Goal: Task Accomplishment & Management: Use online tool/utility

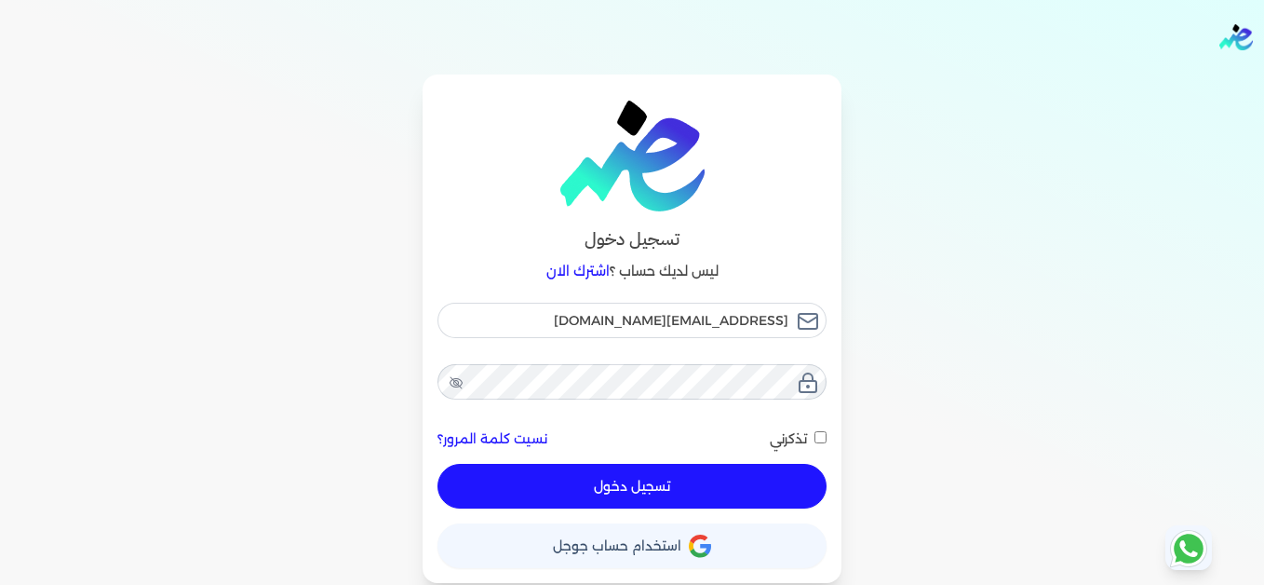
click at [774, 490] on button "تسجيل دخول" at bounding box center [632, 486] width 389 height 45
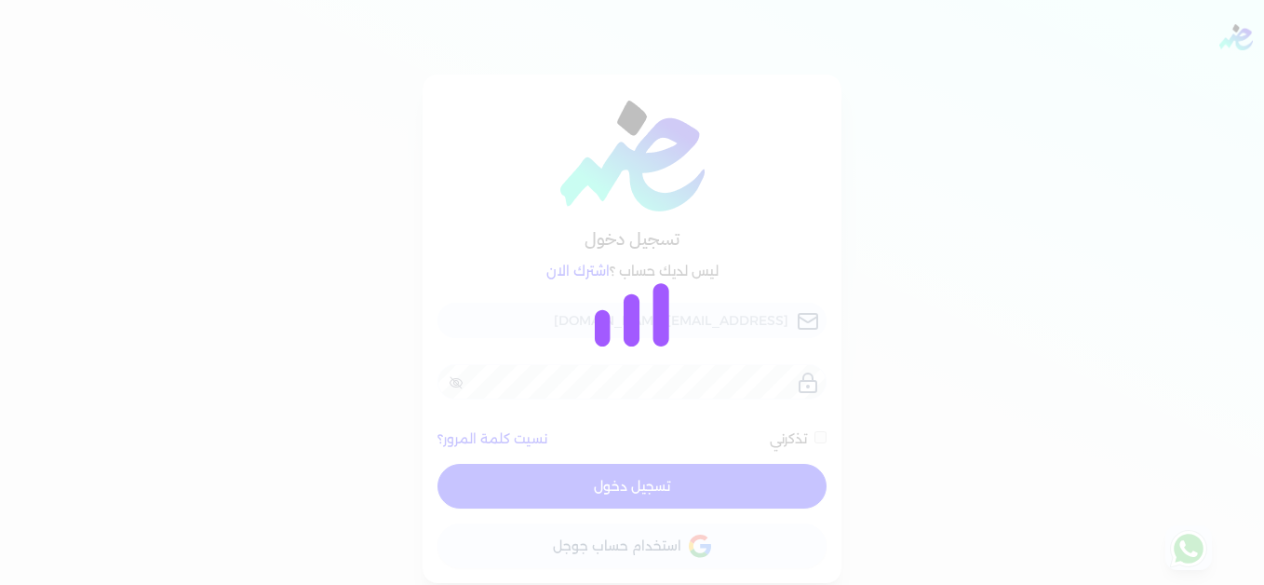
checkbox input "false"
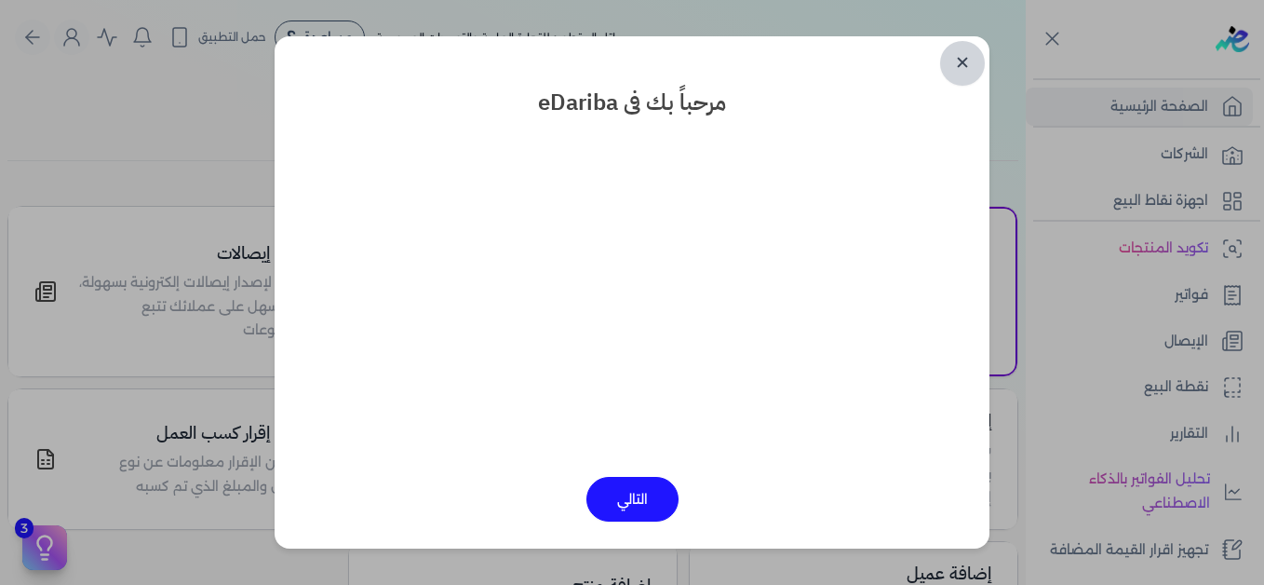
click at [962, 64] on link "✕" at bounding box center [962, 63] width 45 height 45
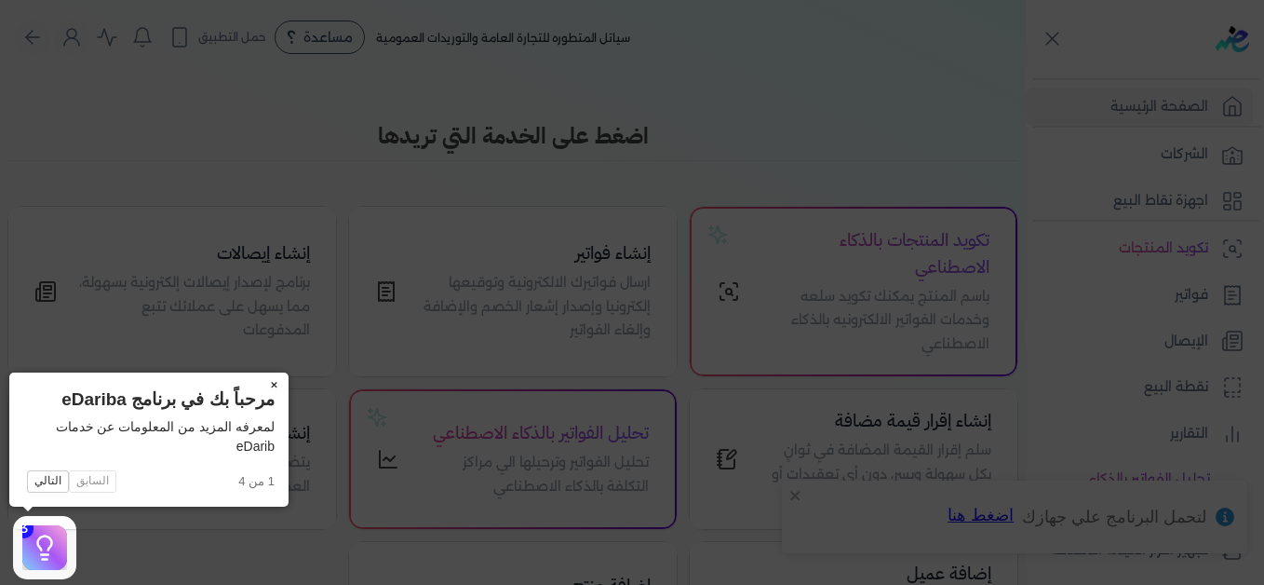
click at [276, 385] on button "×" at bounding box center [274, 385] width 30 height 26
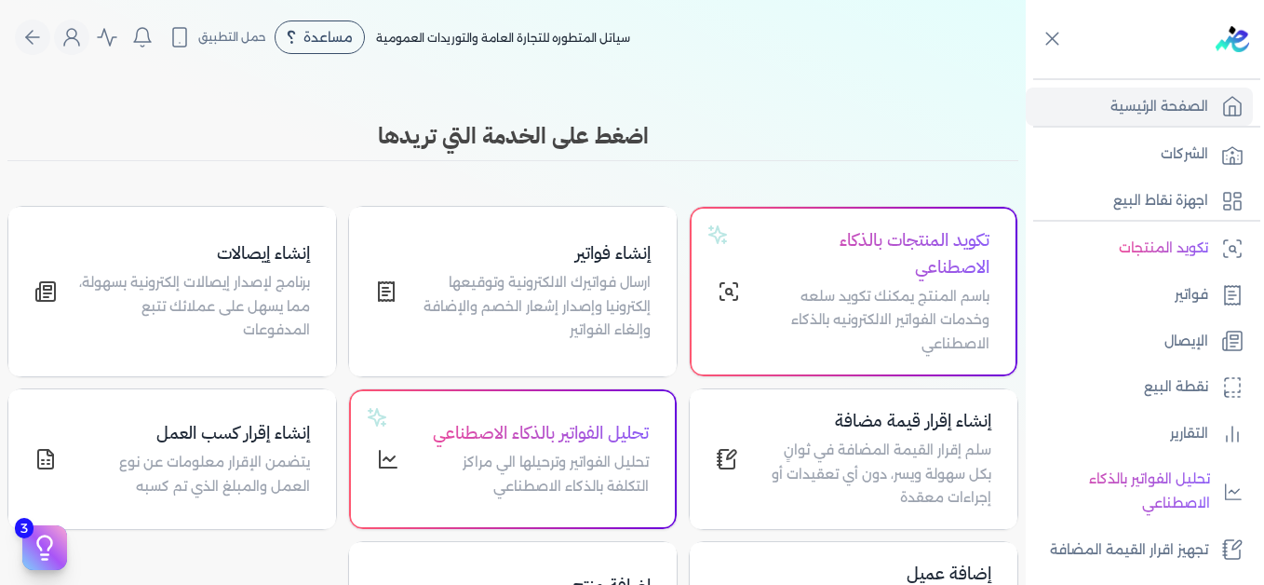
scroll to position [421, 0]
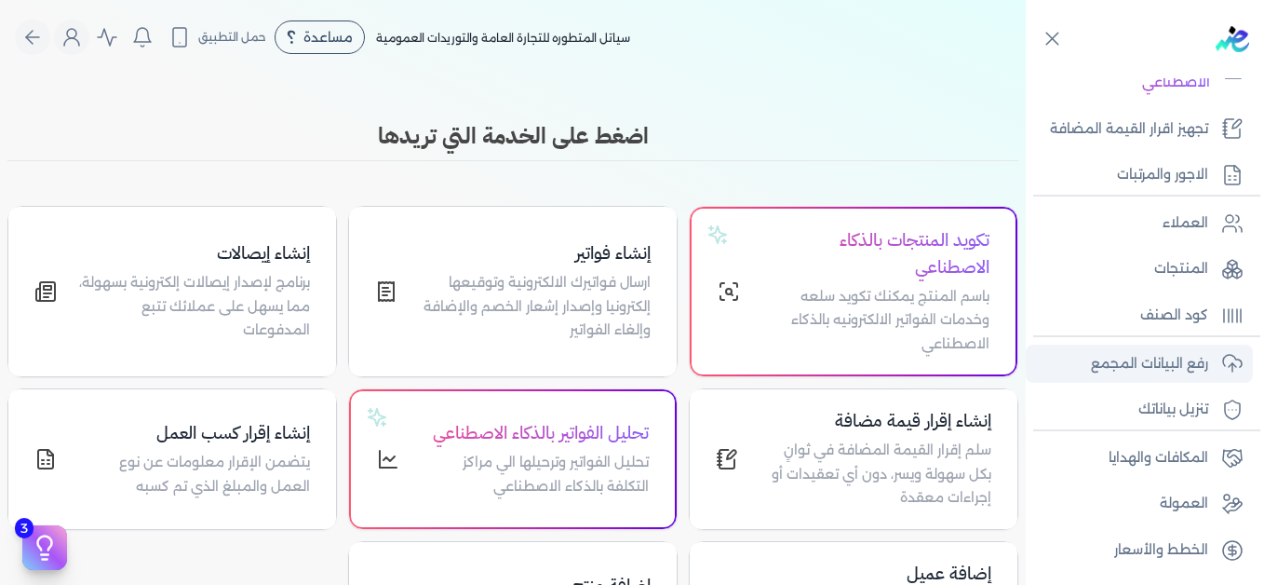
click at [1153, 375] on p "رفع البيانات المجمع" at bounding box center [1149, 364] width 117 height 24
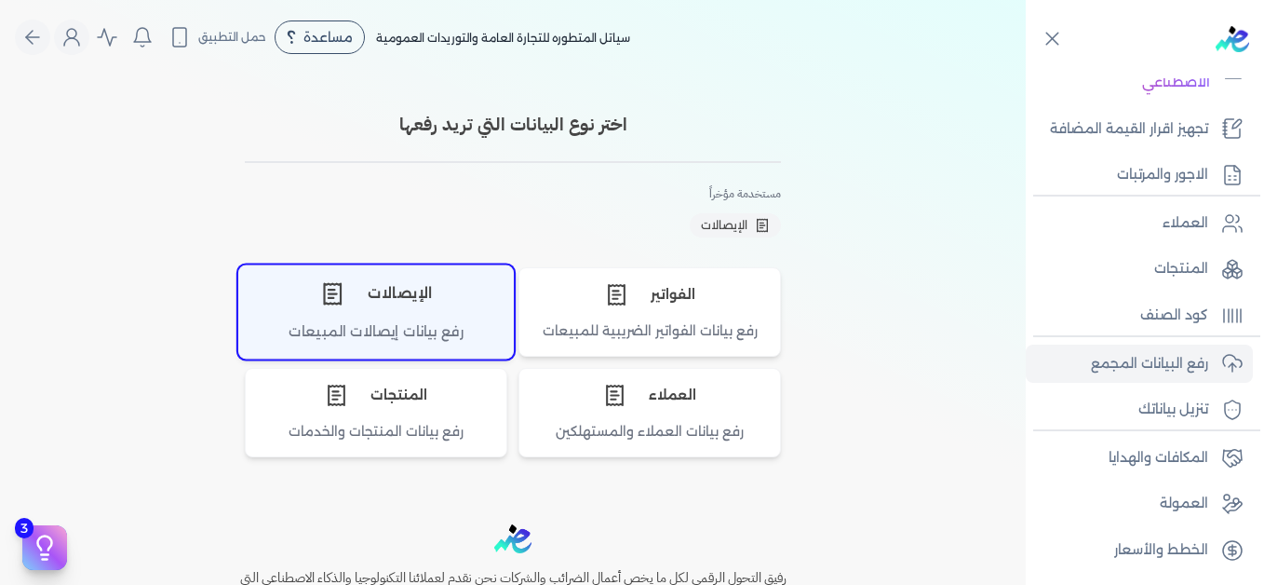
click at [407, 309] on div "الإيصالات" at bounding box center [376, 293] width 274 height 56
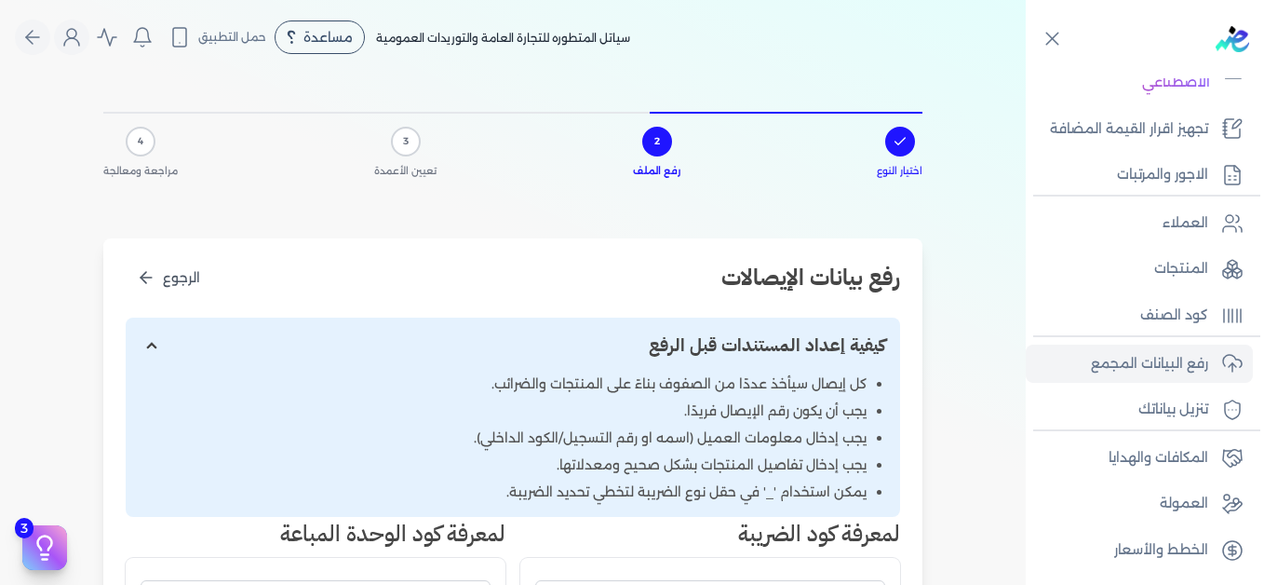
scroll to position [465, 0]
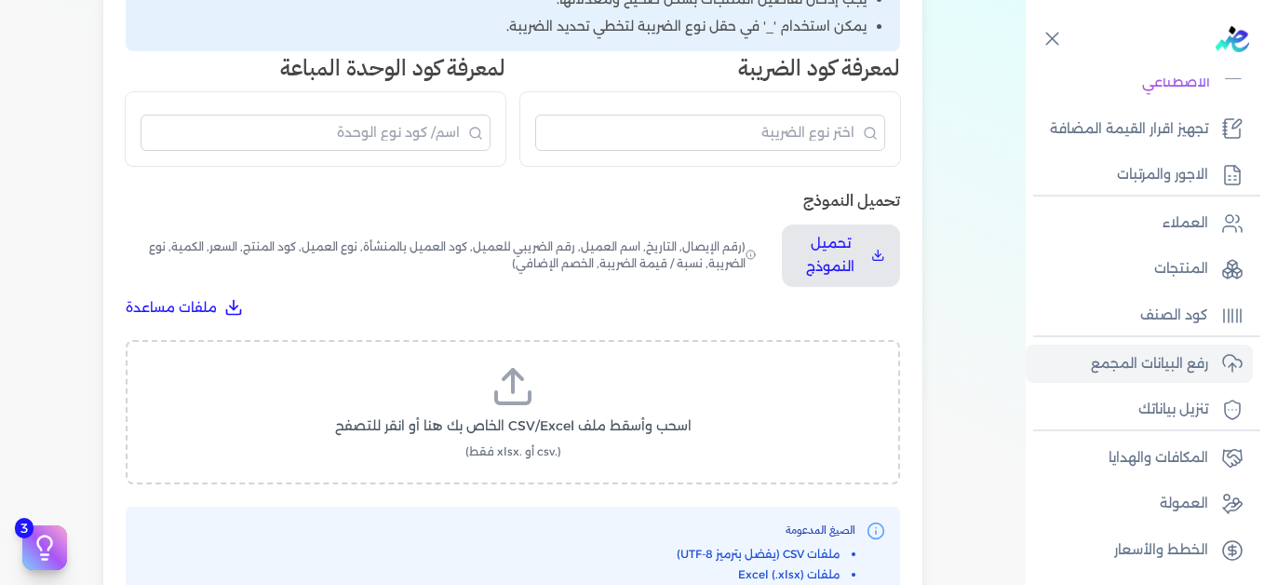
click at [527, 430] on span "اسحب وأسقط ملف CSV/Excel الخاص بك هنا أو انقر للتصفح" at bounding box center [513, 426] width 357 height 20
click at [0, 0] on input "اسحب وأسقط ملف CSV/Excel الخاص بك هنا أو انقر للتصفح (.csv أو .xlsx فقط)" at bounding box center [0, 0] width 0 height 0
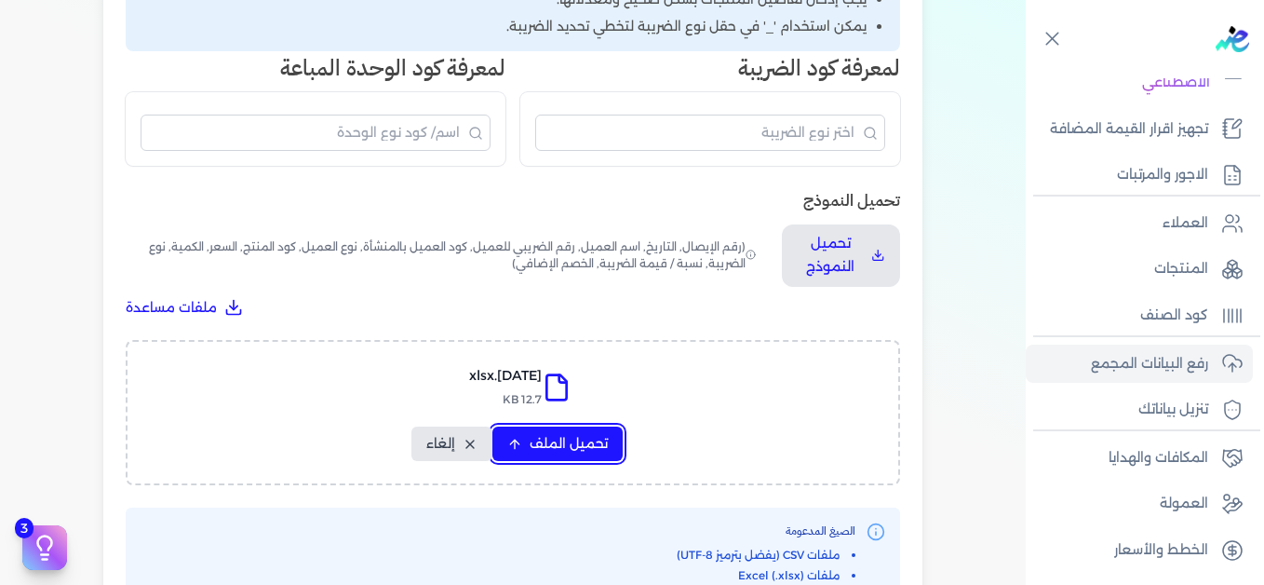
click at [568, 433] on button "تحميل الملف" at bounding box center [557, 443] width 130 height 34
select select "التاريخ"
select select "أسم العميل"
select select "نوع العميل"
select select "وصف البند"
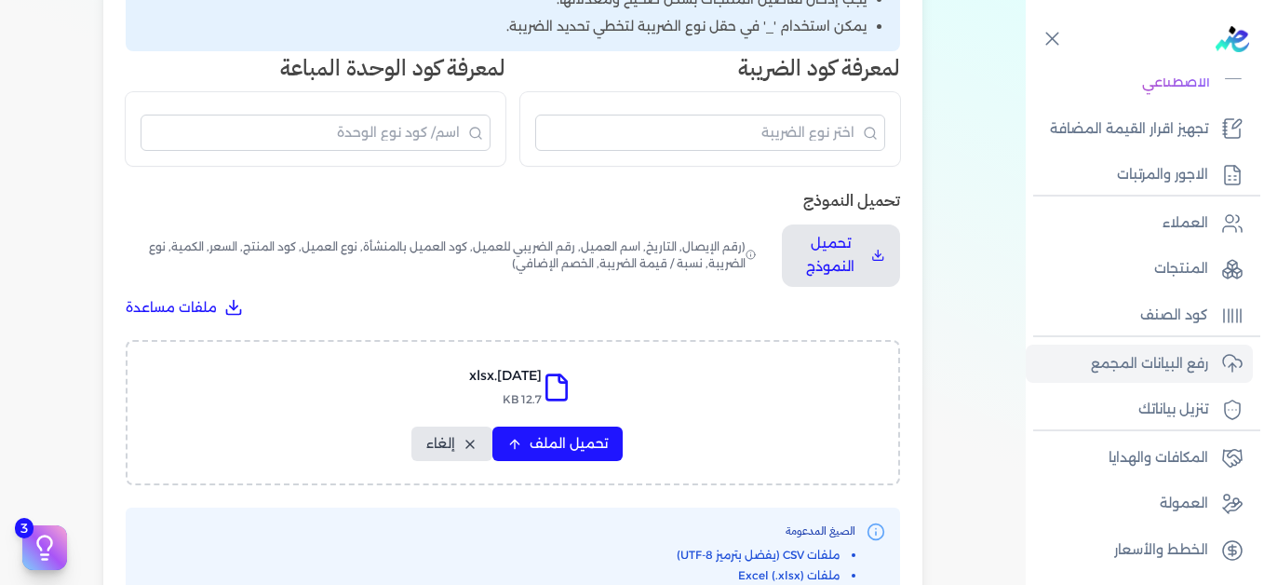
select select "السعر"
select select "الكمية"
select select "نوع الضريبة"
select select "نسبة / قيمة الضريبة"
select select "خصم اضافي"
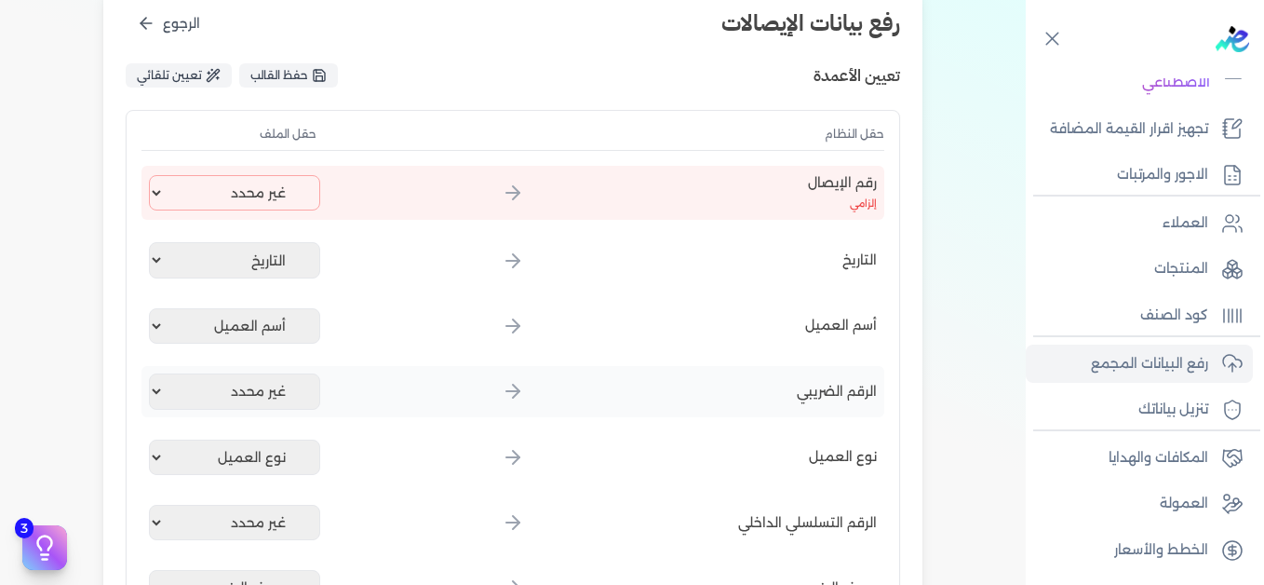
scroll to position [93, 0]
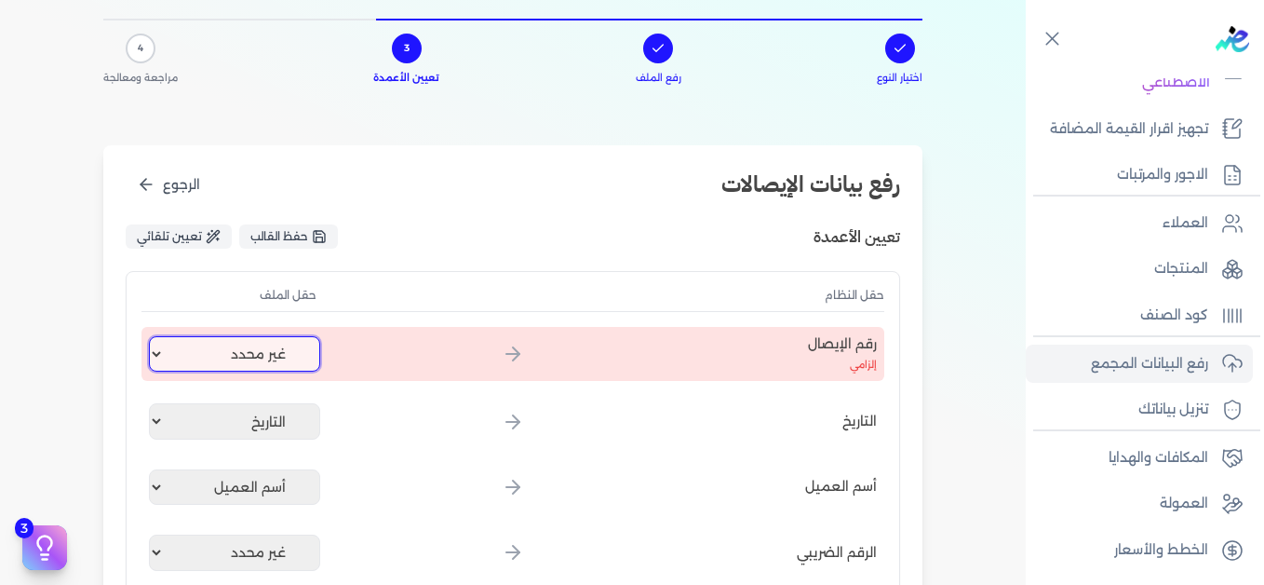
click at [266, 354] on select "غير محدد إيصال رقم التاريخ كود العميل بالمنشأة أسم العميل الرقم الضريبي للعميل …" at bounding box center [234, 353] width 171 height 35
select select "إيصال رقم"
click at [153, 336] on select "غير محدد إيصال رقم التاريخ كود العميل بالمنشأة أسم العميل الرقم الضريبي للعميل …" at bounding box center [234, 353] width 171 height 35
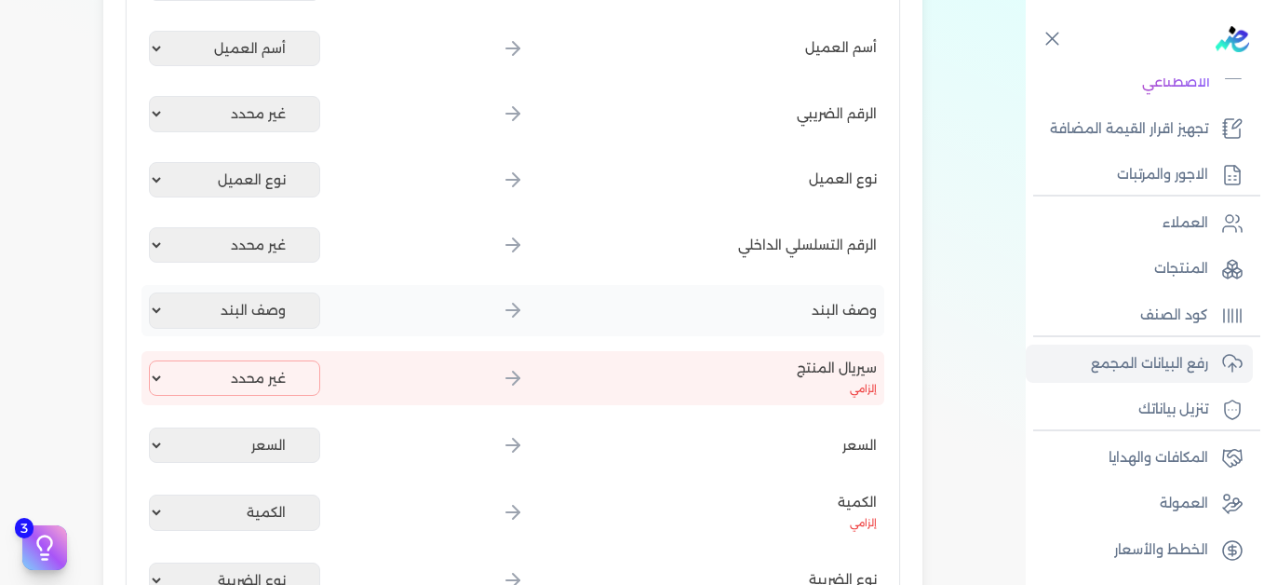
scroll to position [652, 0]
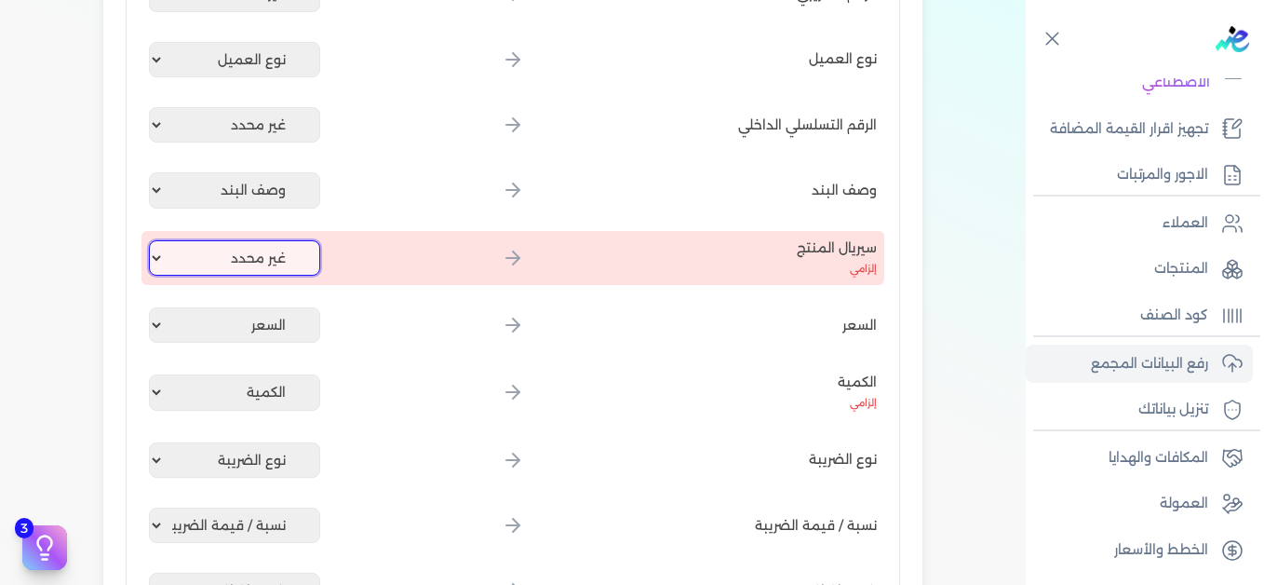
click at [247, 257] on select "غير محدد إيصال رقم التاريخ كود العميل بالمنشأة أسم العميل الرقم الضريبي للعميل …" at bounding box center [234, 257] width 171 height 35
select select "كود المنتج الداخلي"
click at [153, 240] on select "غير محدد إيصال رقم التاريخ كود العميل بالمنشأة أسم العميل الرقم الضريبي للعميل …" at bounding box center [234, 257] width 171 height 35
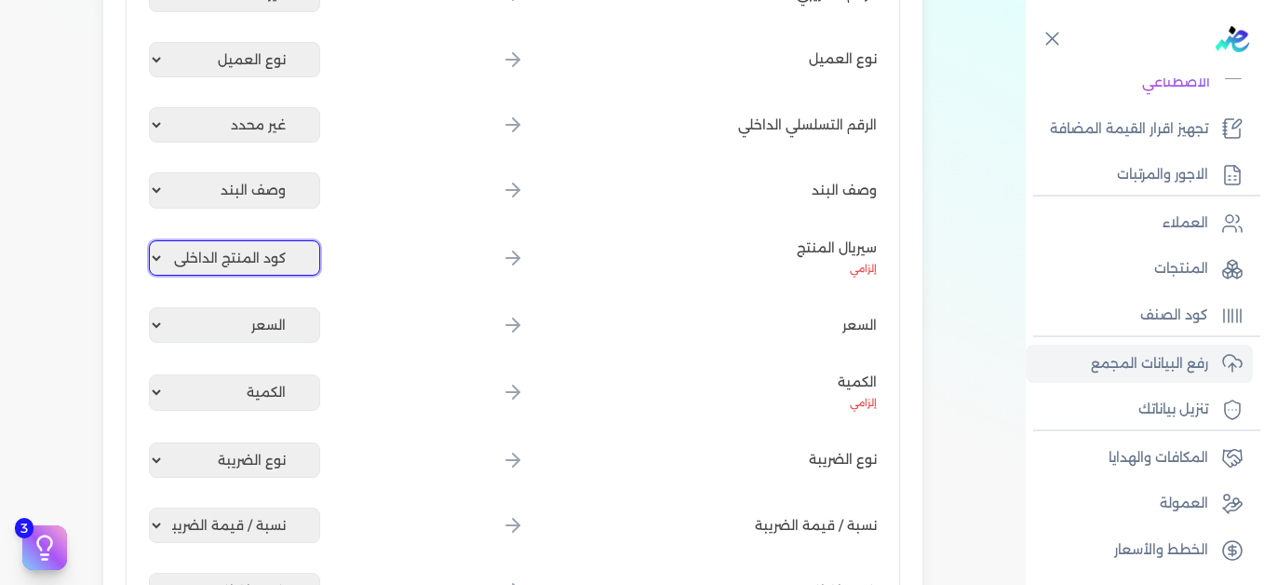
scroll to position [1093, 0]
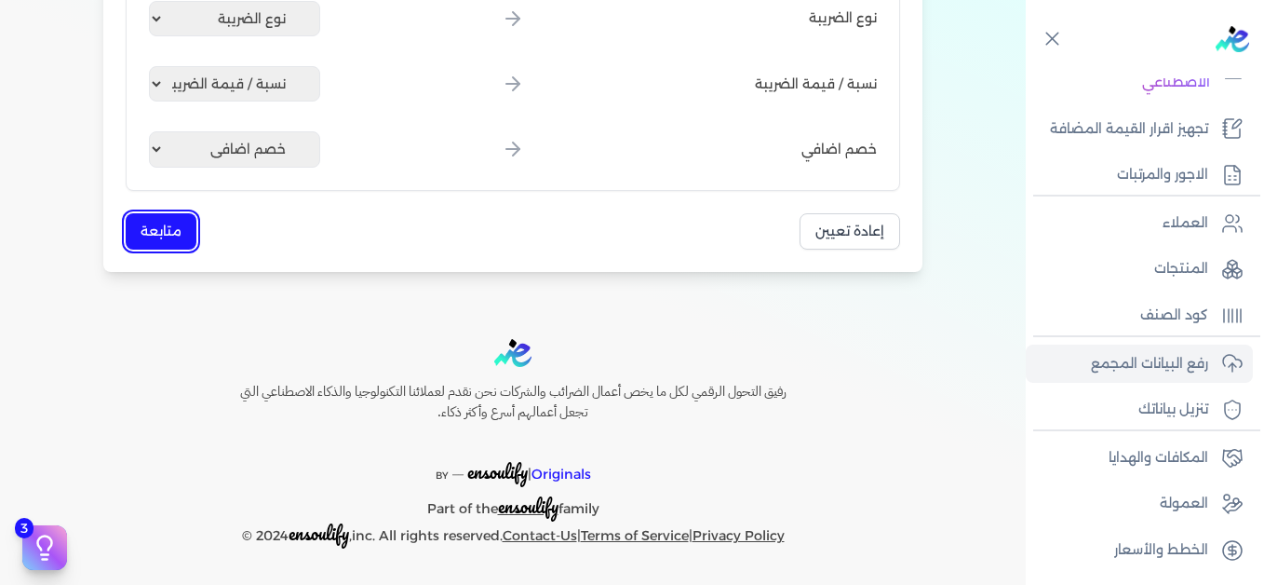
click at [160, 229] on button "متابعة" at bounding box center [161, 231] width 71 height 36
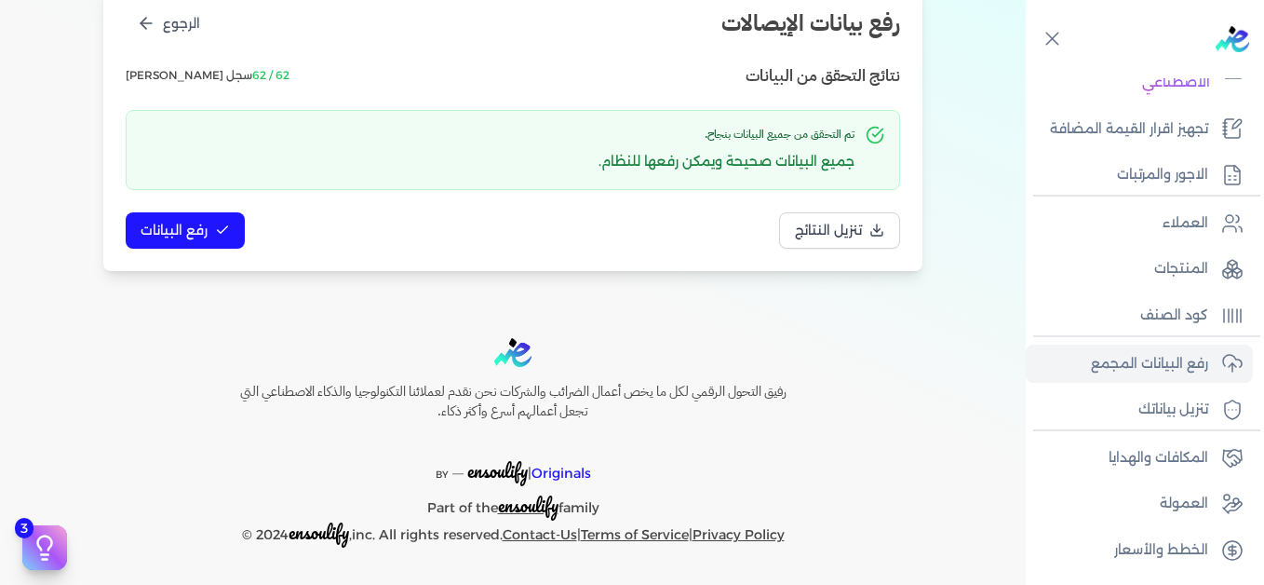
scroll to position [254, 0]
click at [170, 222] on span "رفع البيانات" at bounding box center [174, 231] width 67 height 20
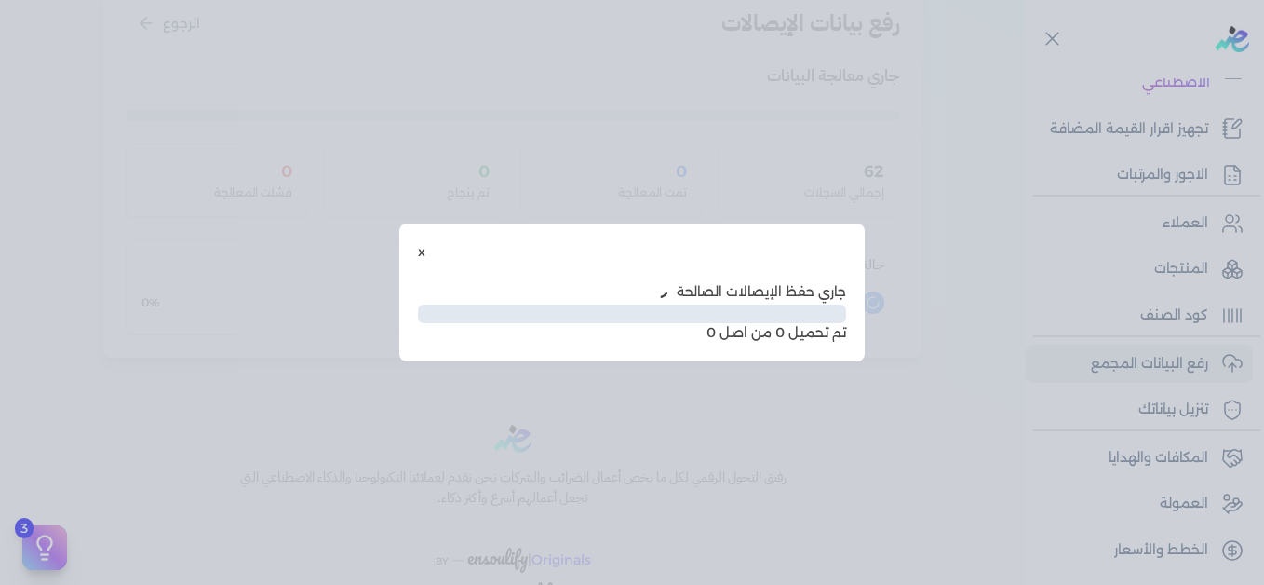
scroll to position [152, 0]
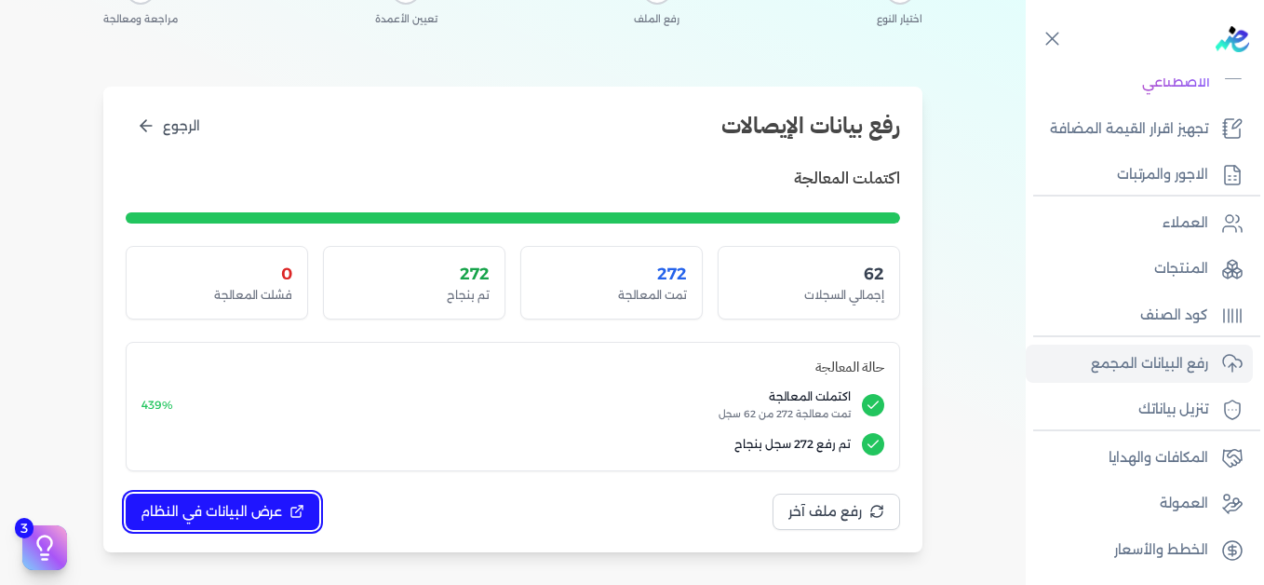
click at [280, 512] on span "عرض البيانات في النظام" at bounding box center [211, 512] width 141 height 20
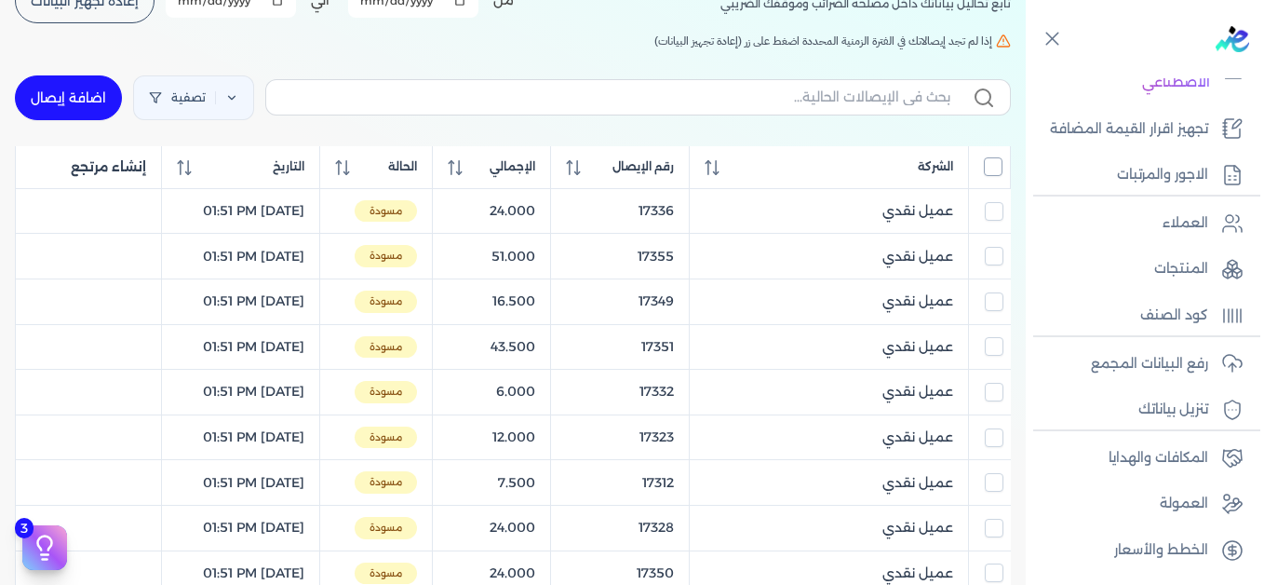
click at [998, 166] on input "All items unselected" at bounding box center [993, 166] width 19 height 19
checkbox input "true"
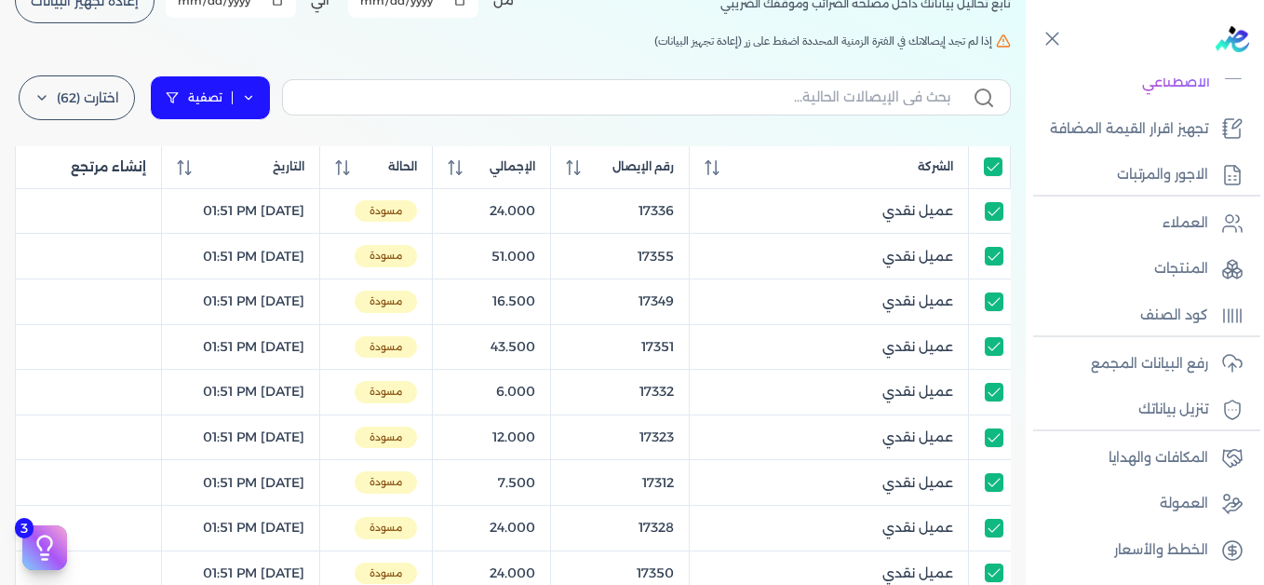
click at [263, 92] on link "تصفية" at bounding box center [210, 97] width 121 height 45
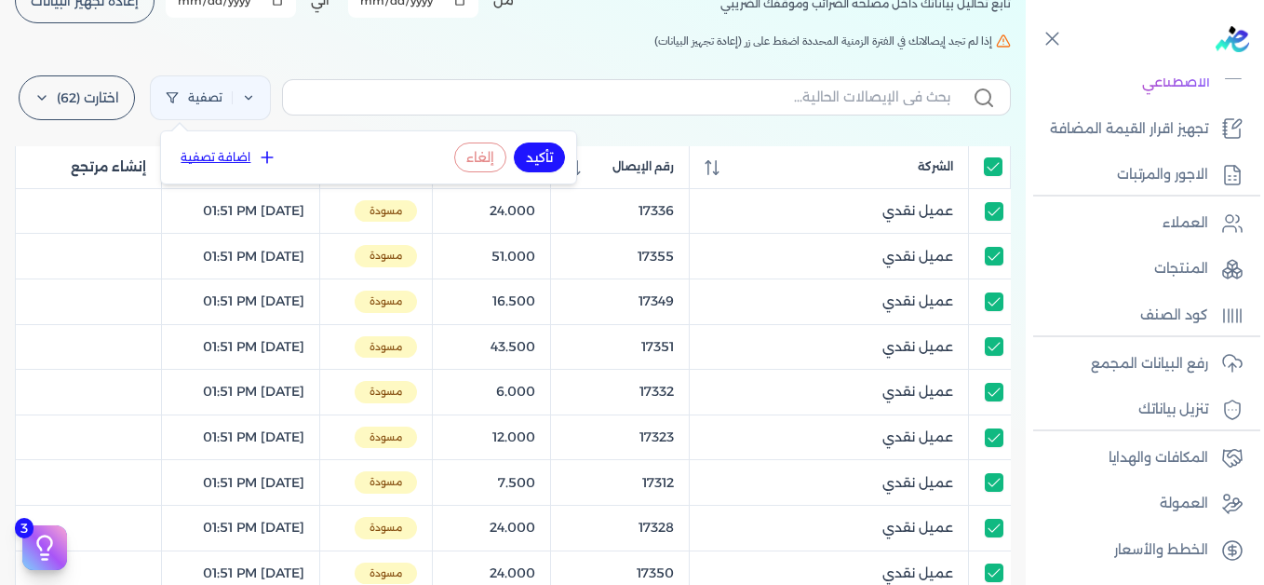
click at [263, 163] on icon at bounding box center [267, 157] width 19 height 19
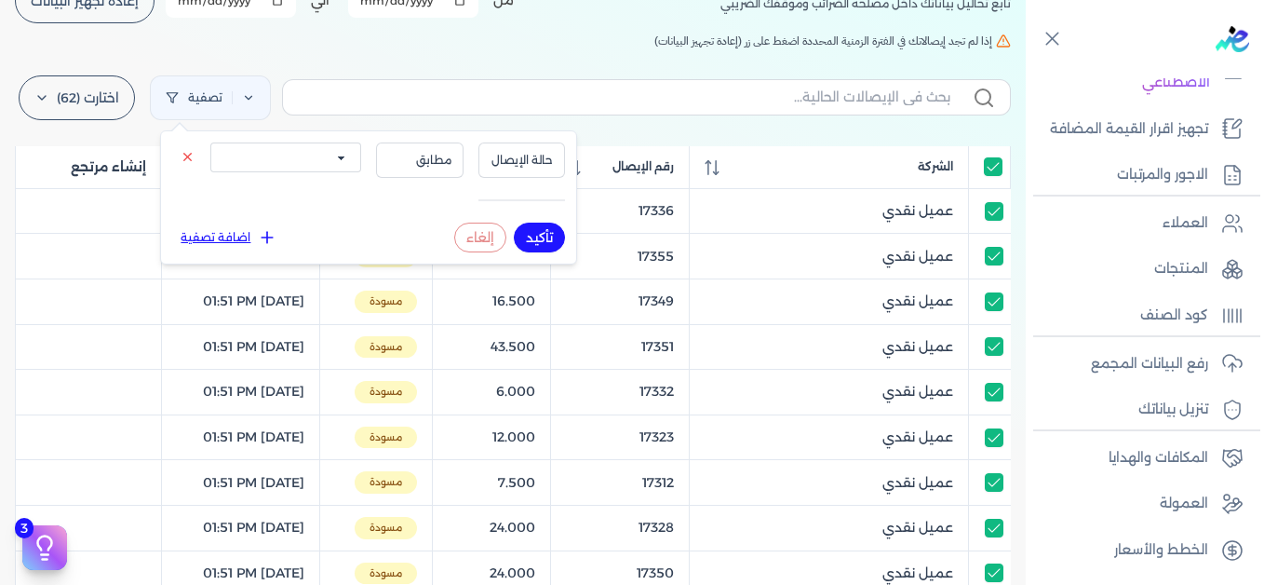
click at [272, 161] on select "الكل مقبولة غير مقبولة يتم مراجعتها ملغية مرفوضة مسودة" at bounding box center [285, 157] width 151 height 30
select select "draft"
click at [210, 142] on select "الكل مقبولة غير مقبولة يتم مراجعتها ملغية مرفوضة مسودة" at bounding box center [285, 157] width 151 height 30
click at [549, 243] on button "تأكيد" at bounding box center [539, 237] width 51 height 30
click at [409, 52] on div "الإيصالات تابع تحاليل بياناتك داخل مصلحه الضرائب وموقفك الضريبي أختر المدة الزم…" at bounding box center [513, 535] width 1026 height 1224
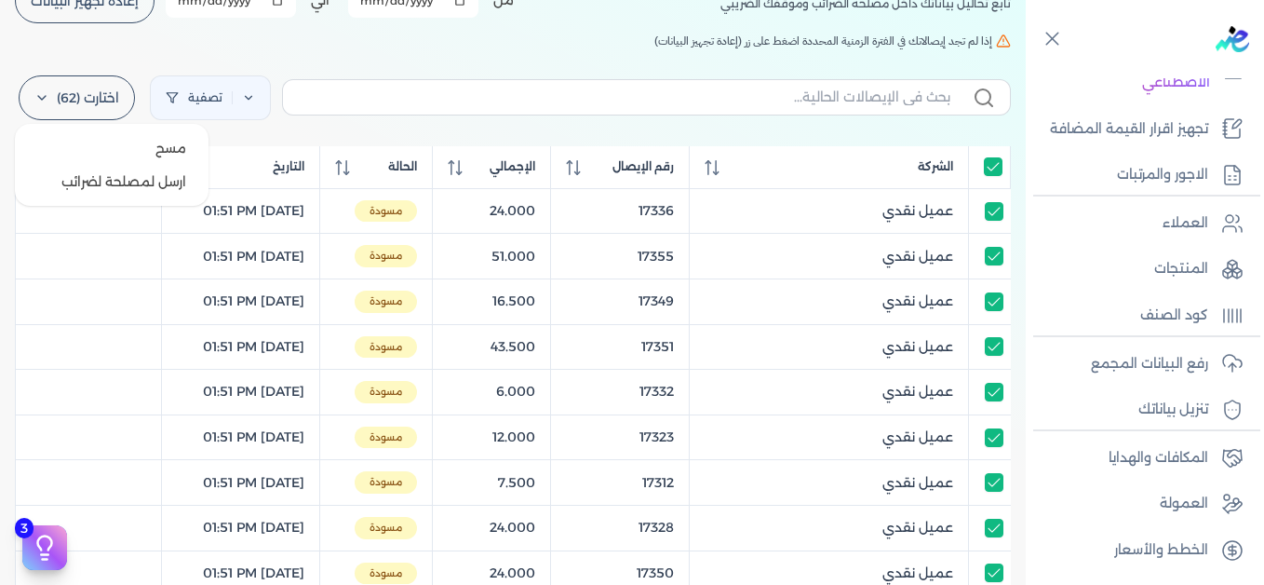
click at [101, 98] on label "اختارت (62)" at bounding box center [77, 97] width 116 height 45
click at [121, 180] on button "ارسل لمصلحة لضرائب" at bounding box center [111, 182] width 179 height 34
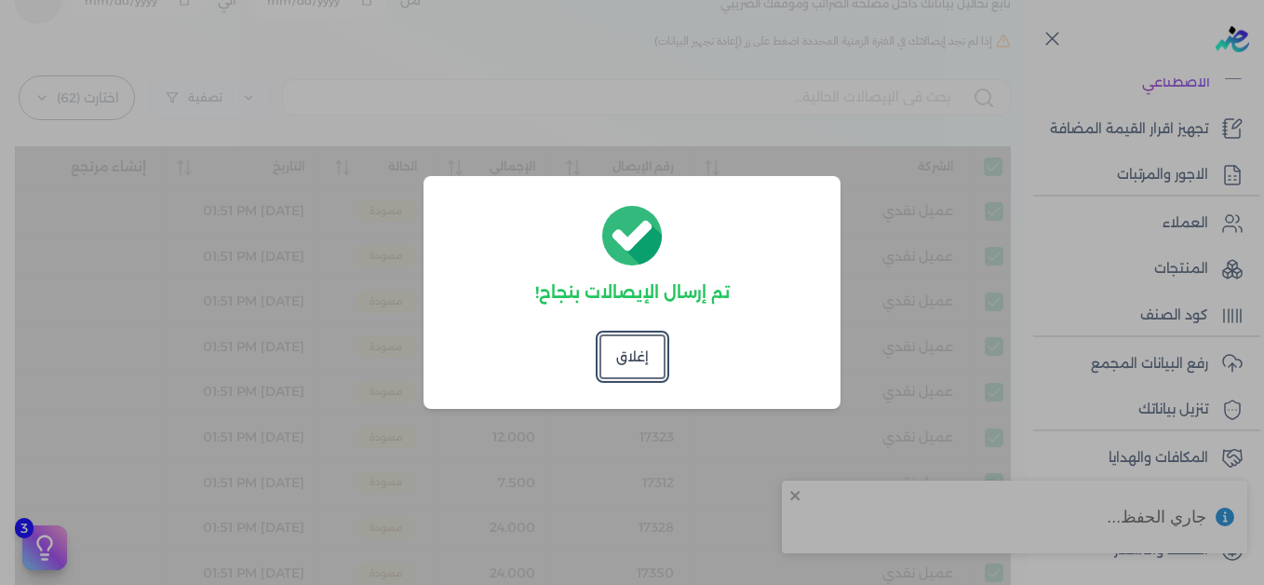
checkbox input "true"
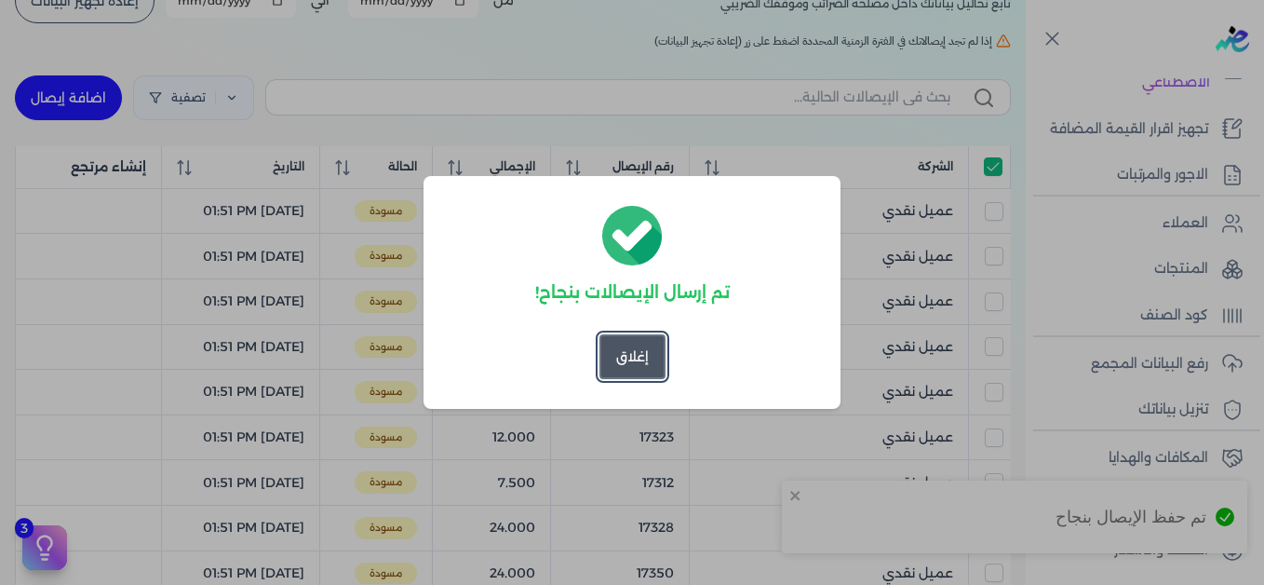
click at [653, 367] on button "إغلاق" at bounding box center [632, 356] width 66 height 45
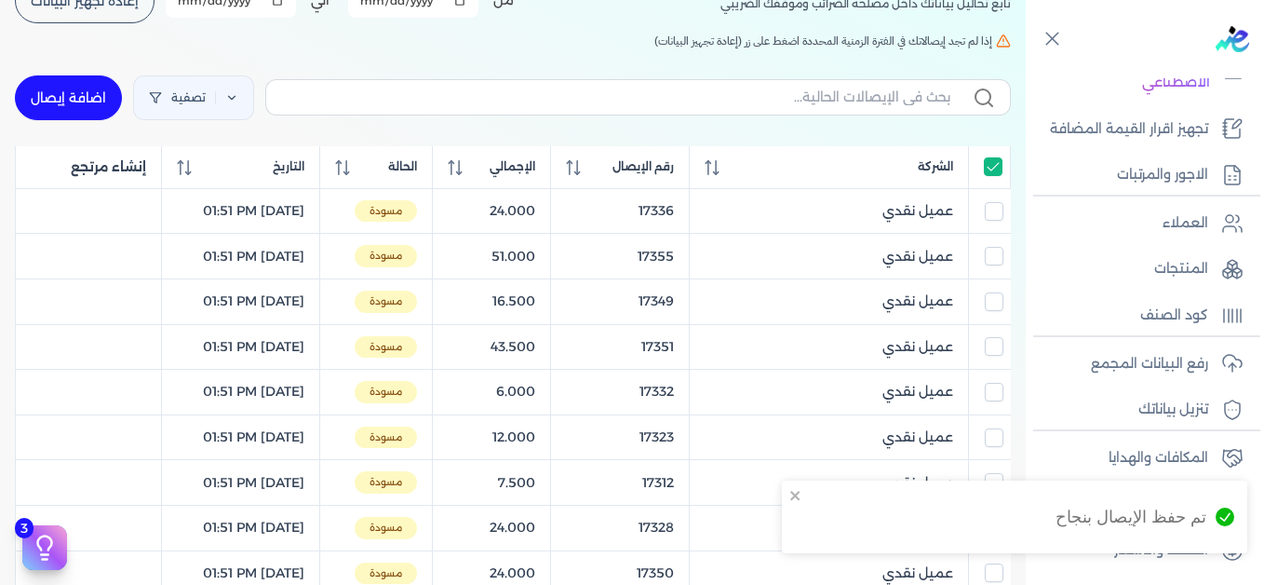
click at [447, 58] on div "الإيصالات تابع تحاليل بياناتك داخل مصلحه الضرائب وموقفك الضريبي أختر المدة الزم…" at bounding box center [513, 535] width 1026 height 1224
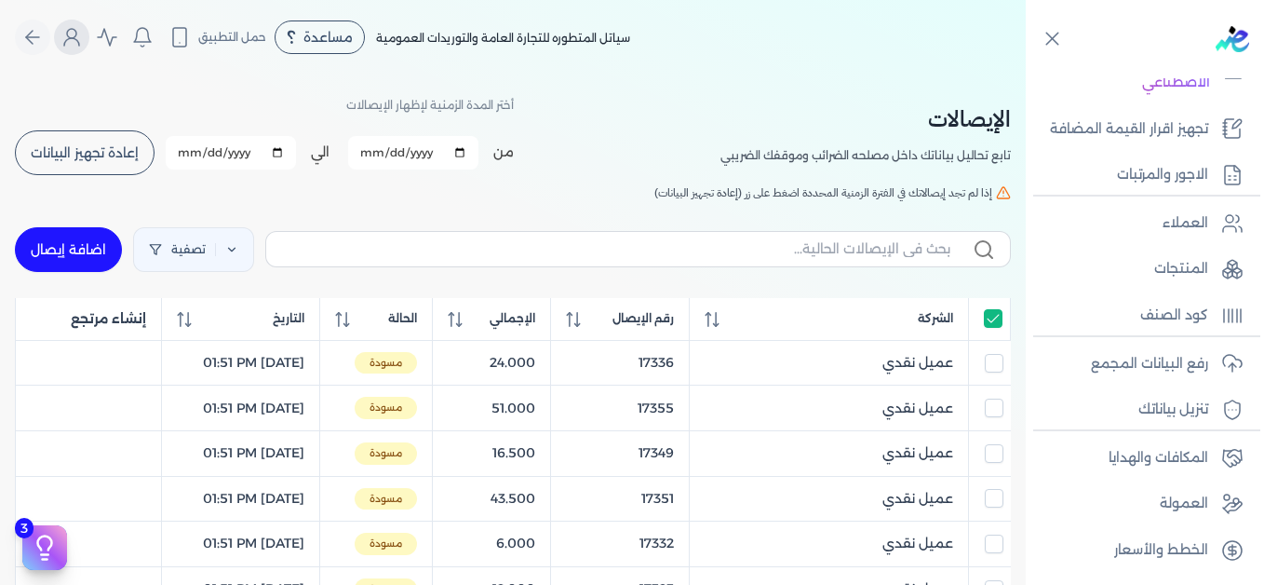
click at [79, 44] on icon "Global" at bounding box center [72, 37] width 22 height 22
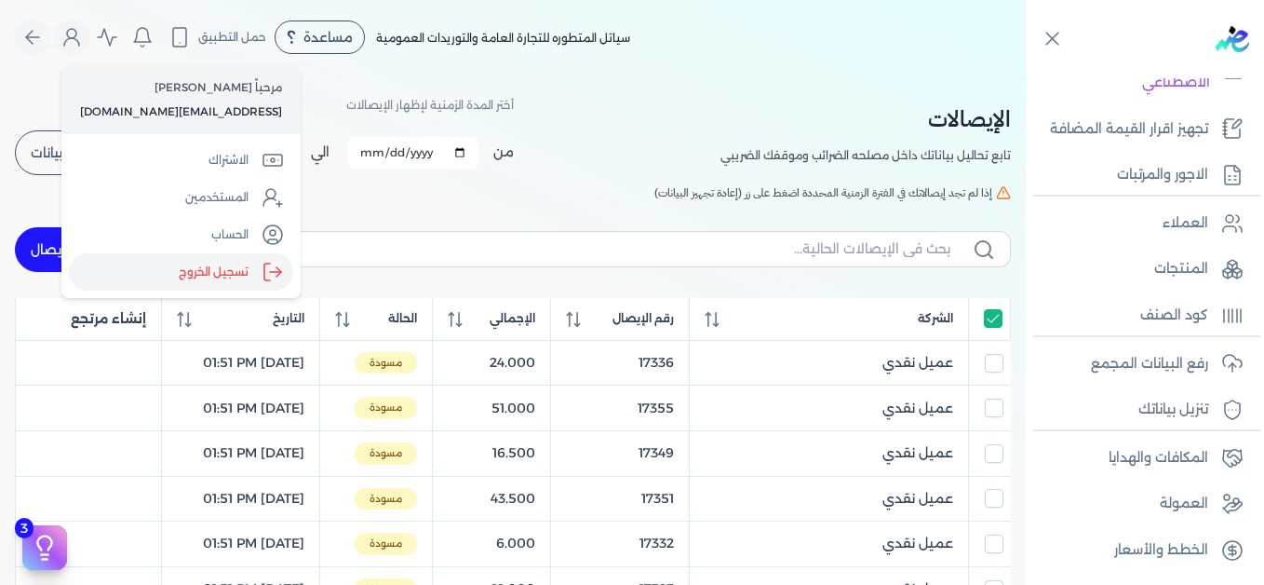
click at [185, 268] on label "تسجيل الخروج" at bounding box center [181, 271] width 224 height 37
click at [1026, 74] on input "Close" at bounding box center [1026, 74] width 0 height 0
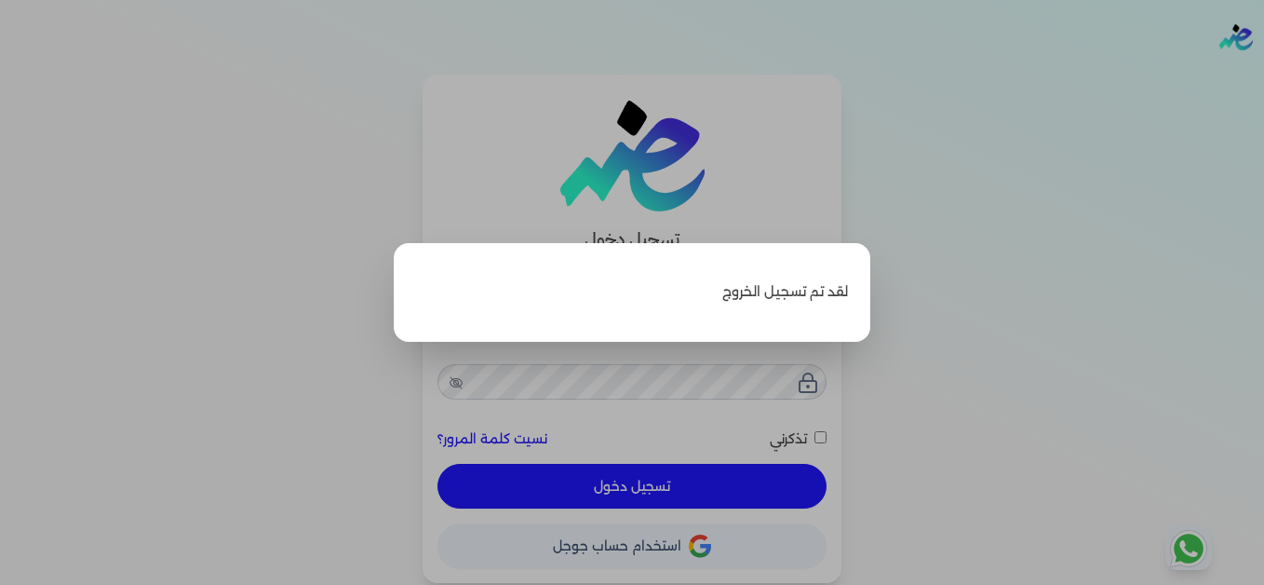
click at [988, 118] on label "Close" at bounding box center [632, 292] width 1264 height 585
click at [1263, 74] on input "Close" at bounding box center [1264, 74] width 0 height 0
